Goal: Task Accomplishment & Management: Use online tool/utility

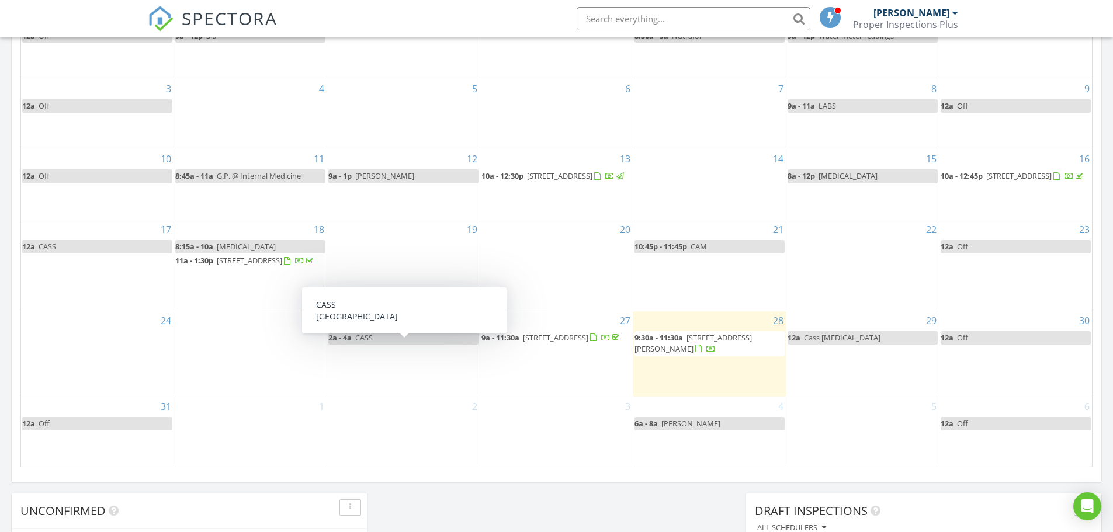
scroll to position [584, 0]
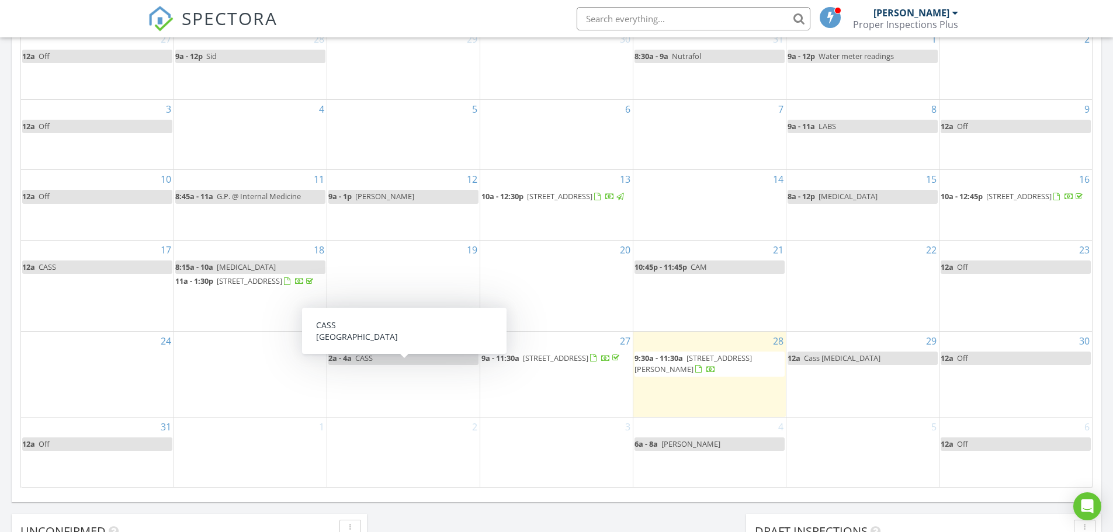
click at [252, 447] on div "1" at bounding box center [250, 453] width 153 height 70
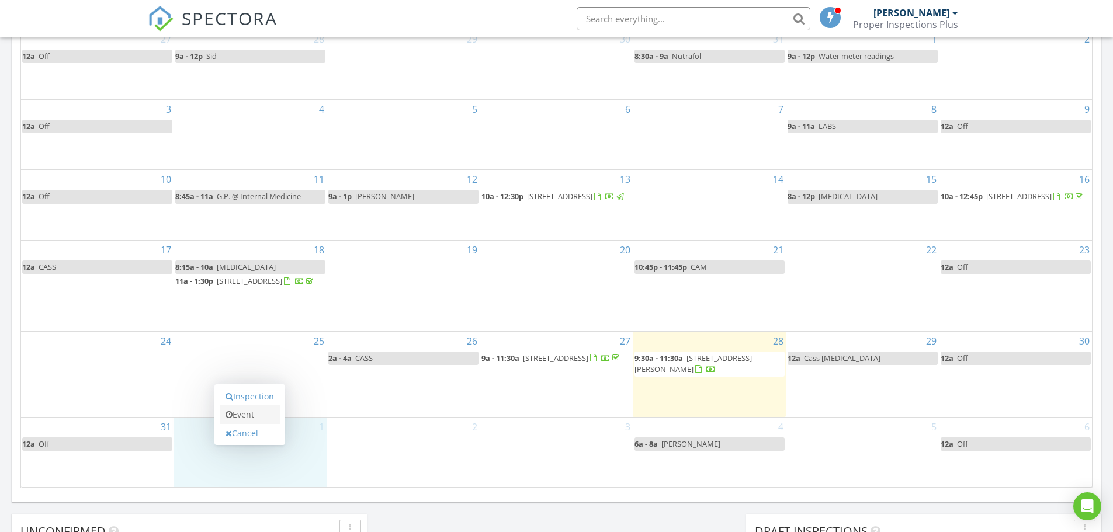
click at [228, 420] on link "Event" at bounding box center [250, 415] width 60 height 19
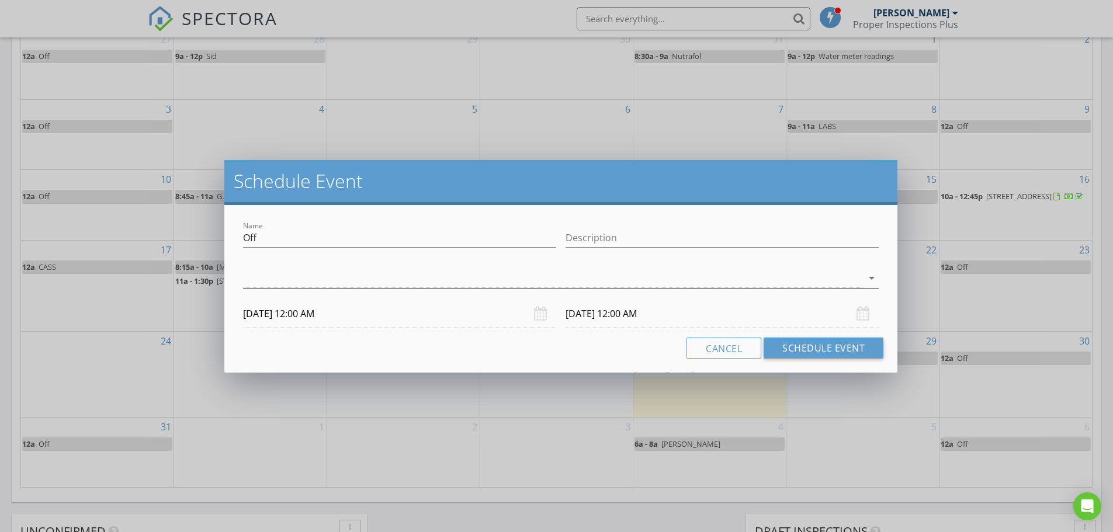
click at [871, 280] on icon "arrow_drop_down" at bounding box center [872, 278] width 14 height 14
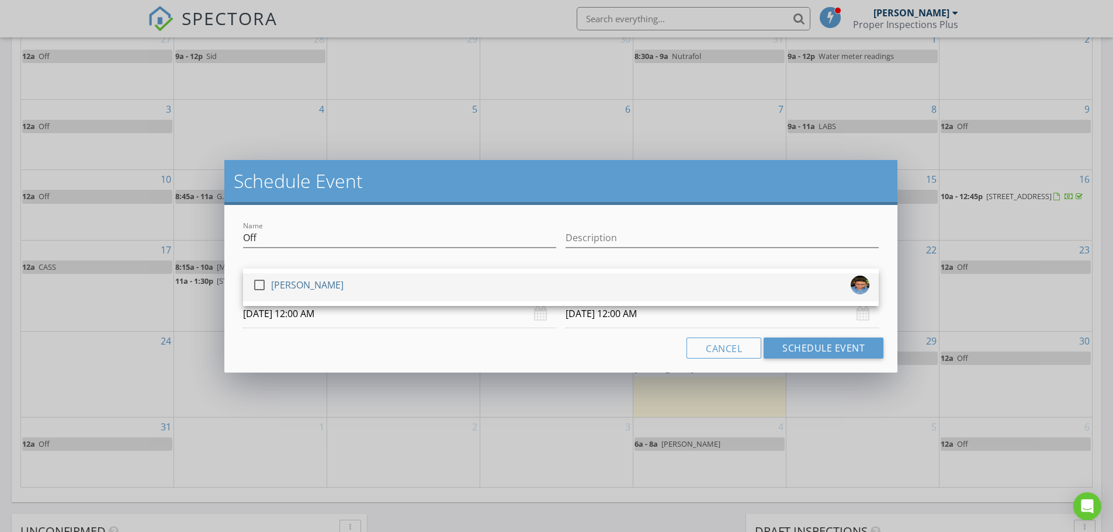
click at [257, 279] on div at bounding box center [260, 285] width 20 height 20
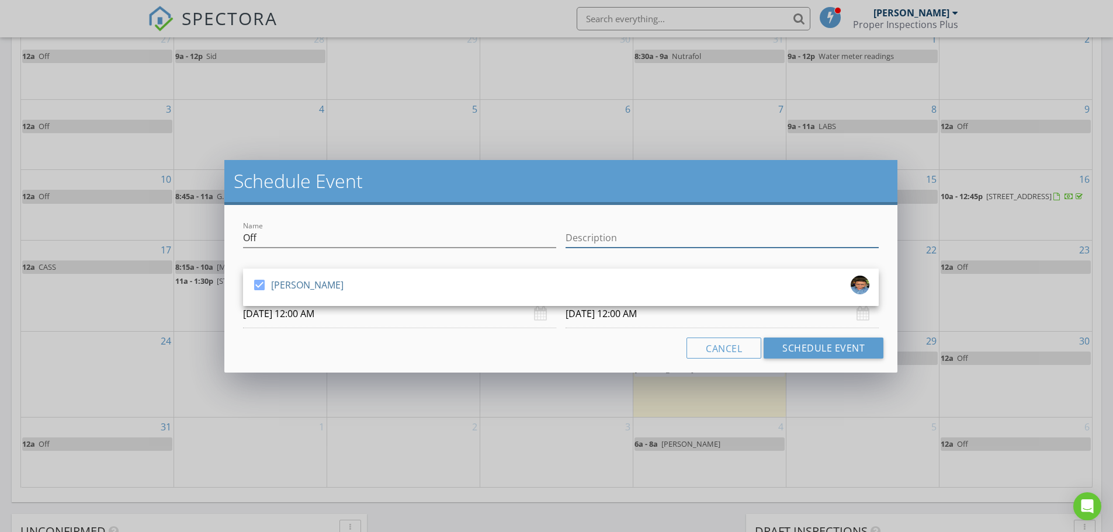
click at [587, 234] on input "Description" at bounding box center [722, 237] width 313 height 19
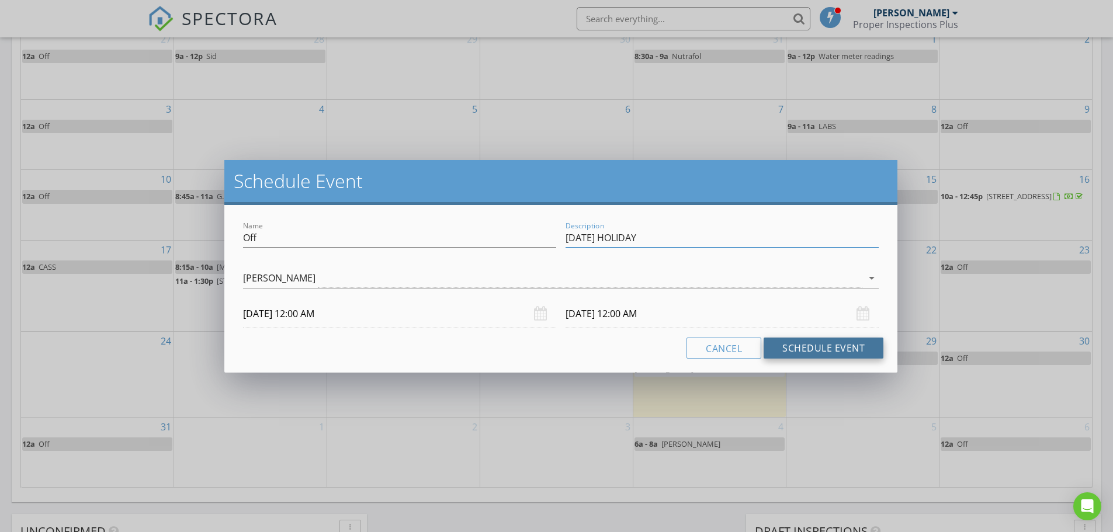
type input "LABOR DAY HOLIDAY"
click at [826, 344] on button "Schedule Event" at bounding box center [824, 348] width 120 height 21
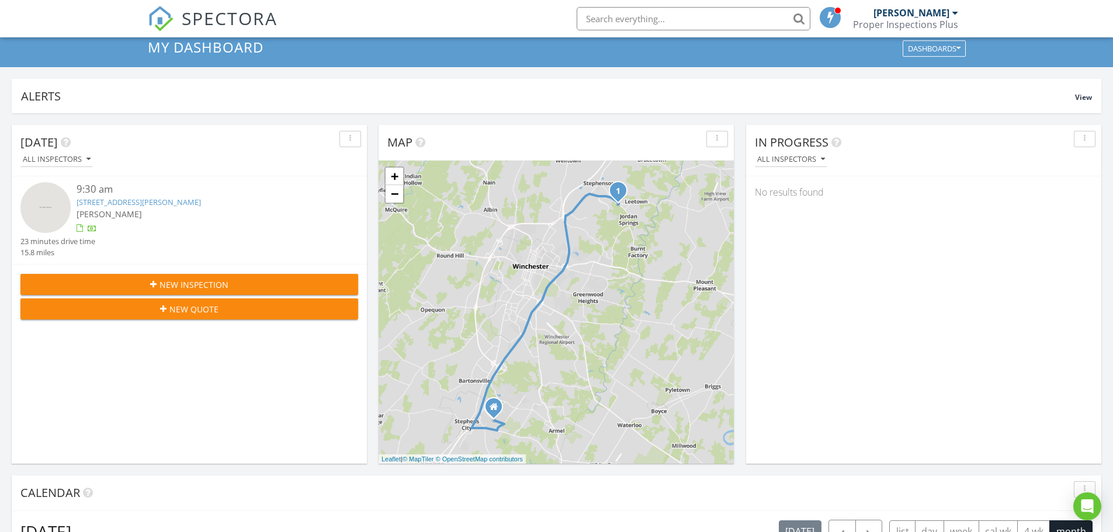
scroll to position [58, 0]
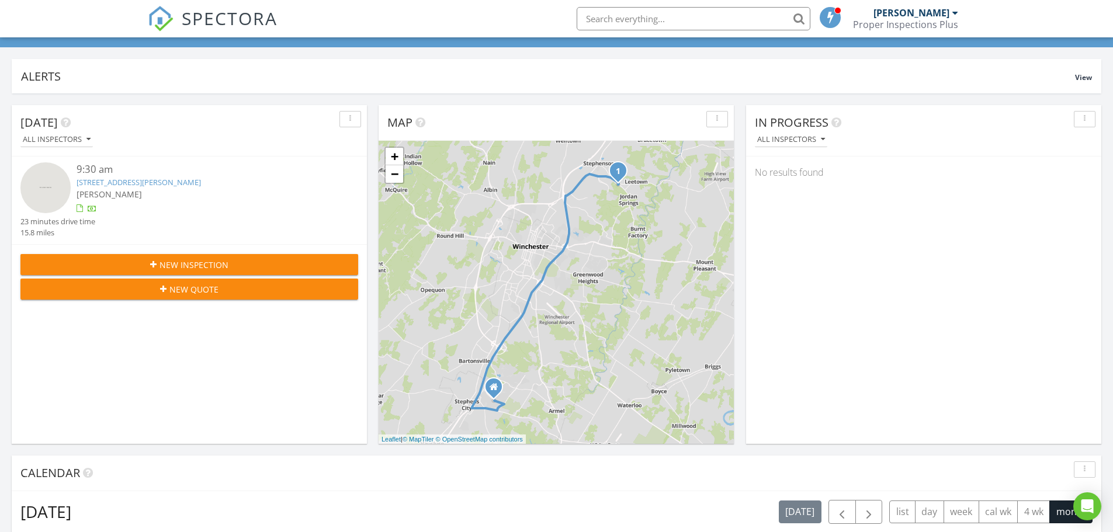
click at [98, 178] on link "[STREET_ADDRESS][PERSON_NAME]" at bounding box center [139, 182] width 124 height 11
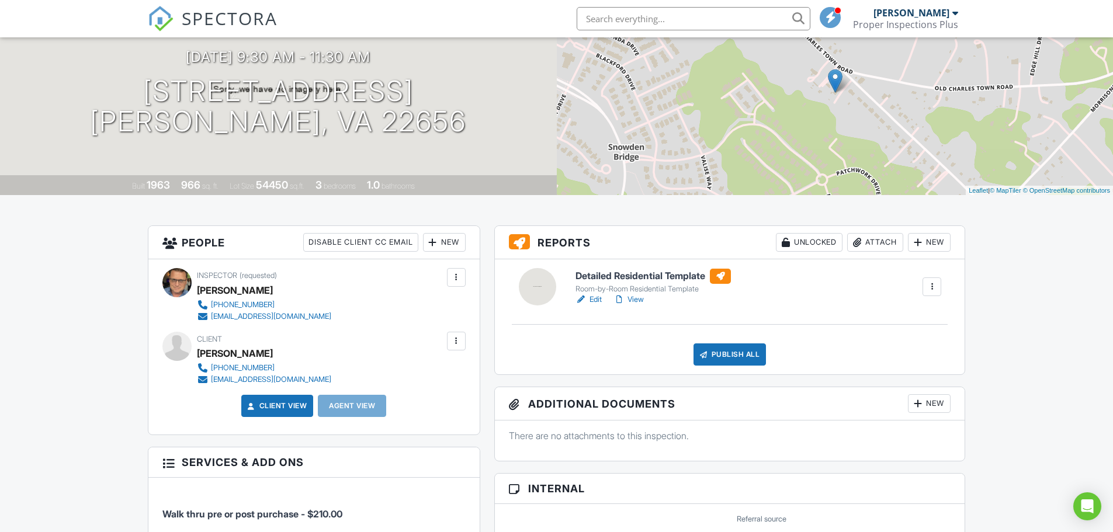
scroll to position [175, 0]
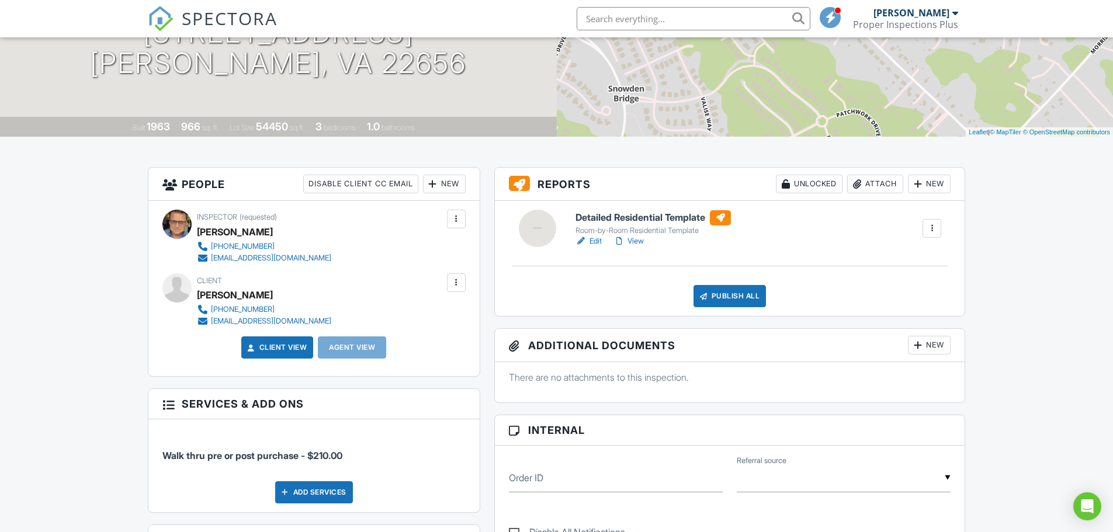
click at [654, 219] on h6 "Detailed Residential Template" at bounding box center [653, 217] width 155 height 15
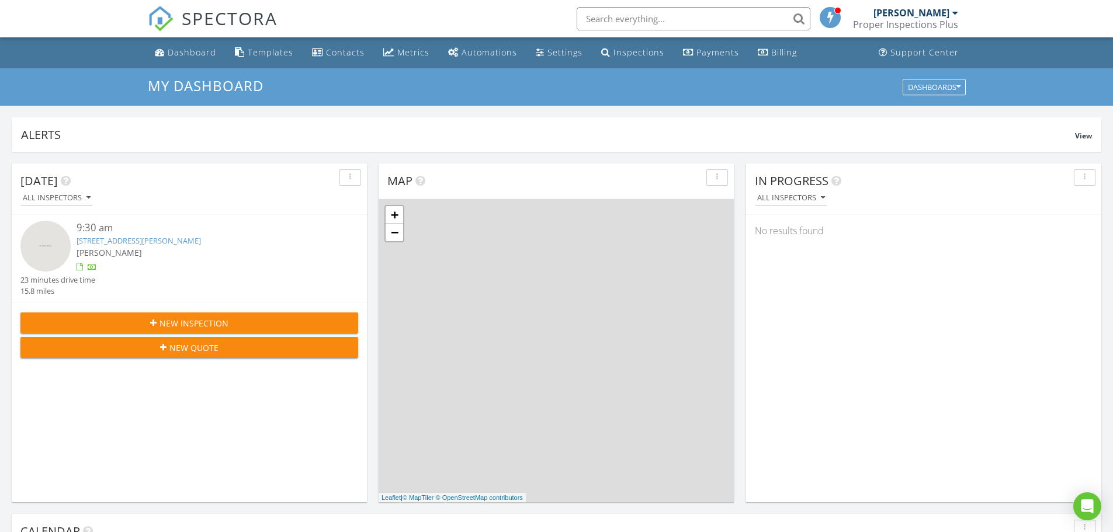
scroll to position [1082, 1131]
